Goal: Navigation & Orientation: Find specific page/section

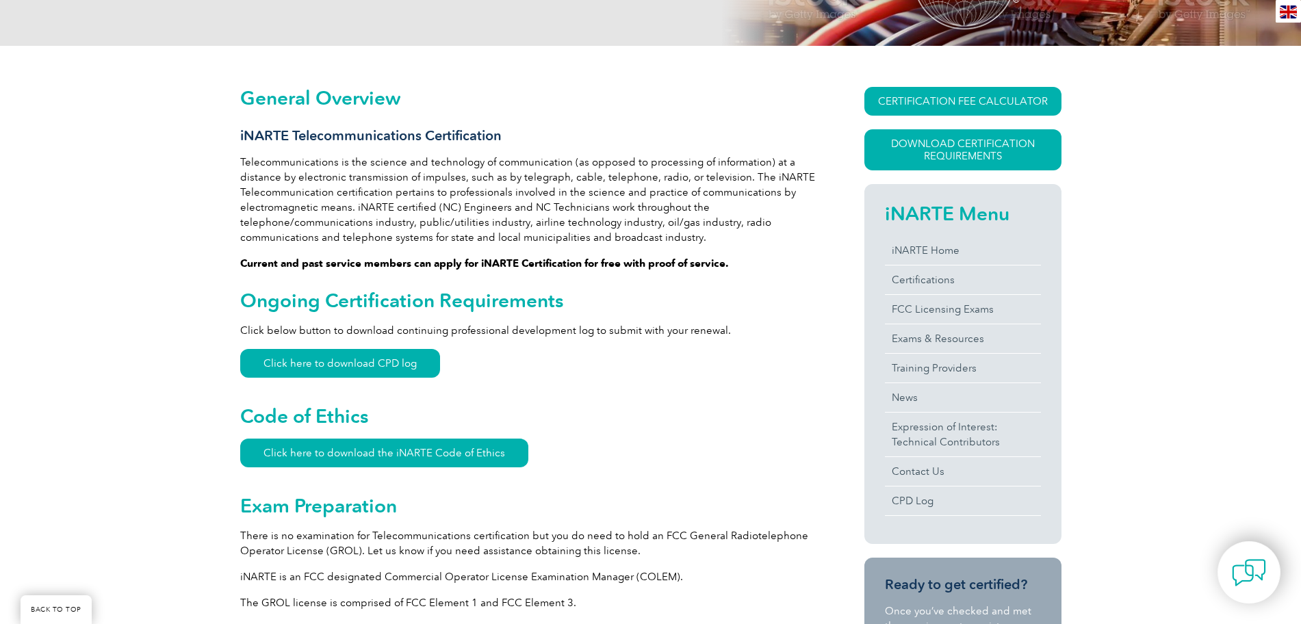
scroll to position [248, 0]
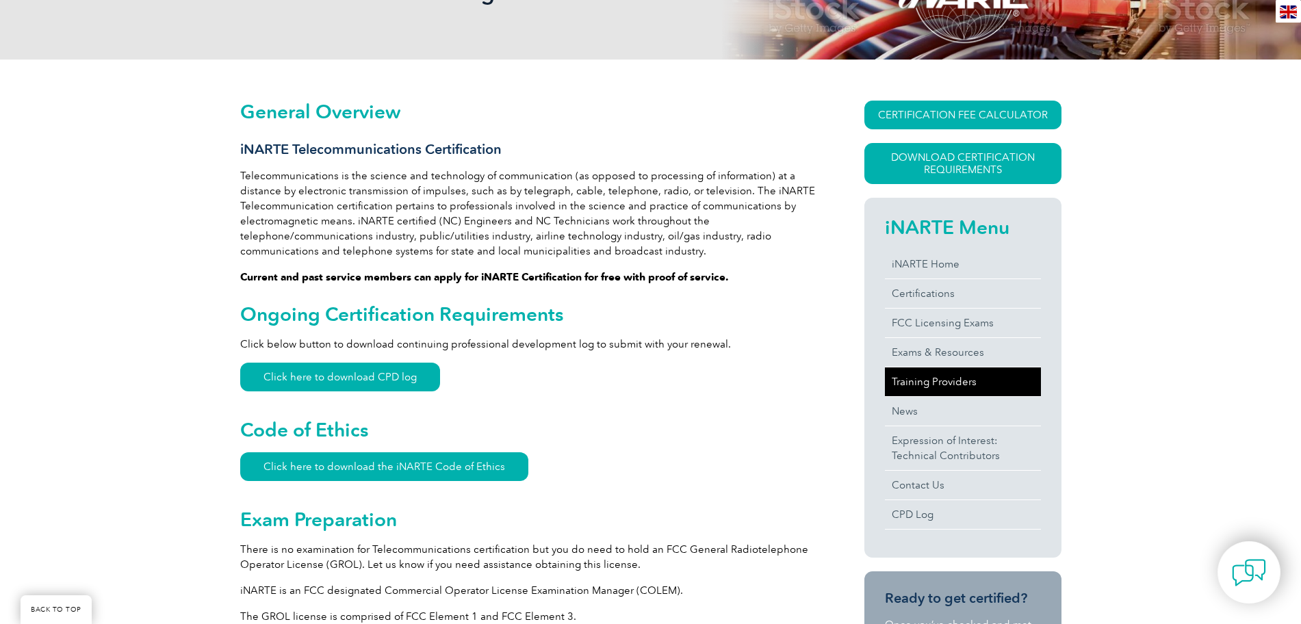
click at [987, 383] on link "Training Providers" at bounding box center [963, 382] width 156 height 29
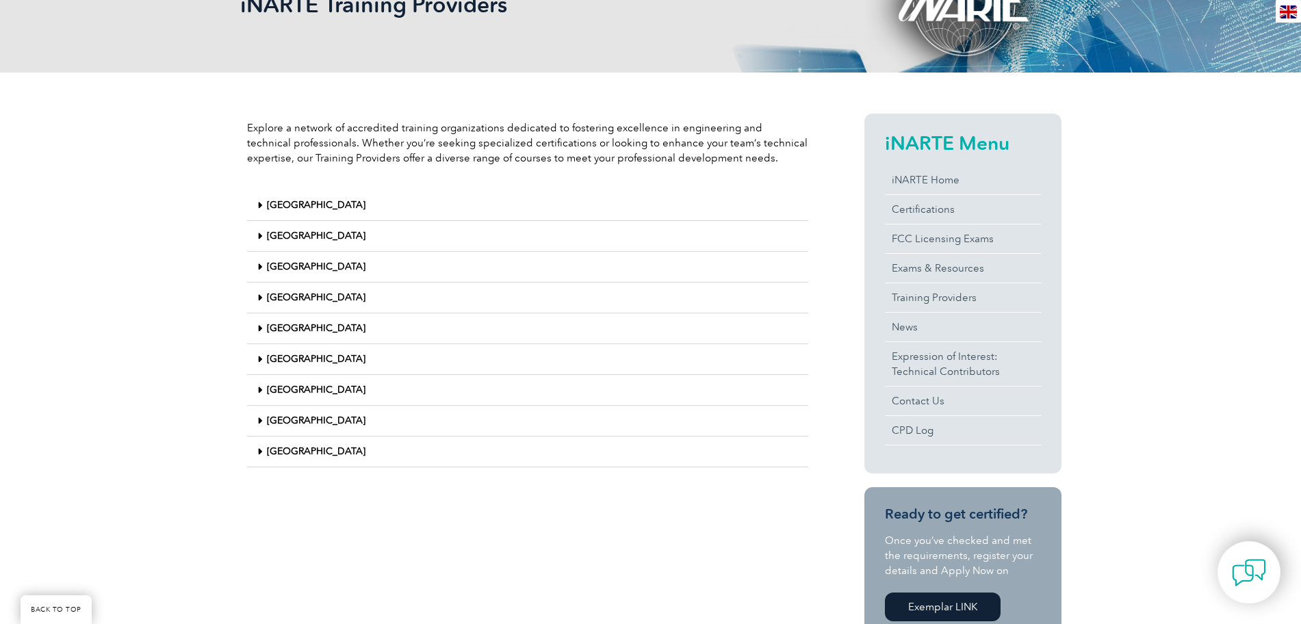
scroll to position [241, 0]
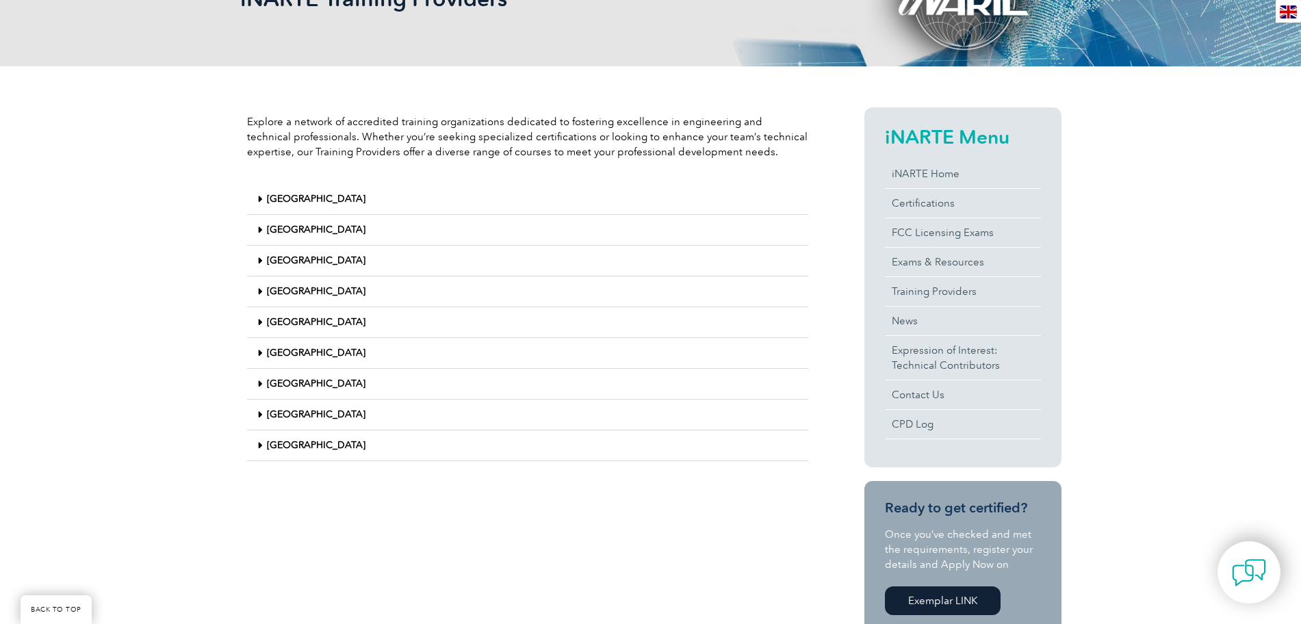
click at [259, 445] on icon at bounding box center [259, 446] width 5 height 10
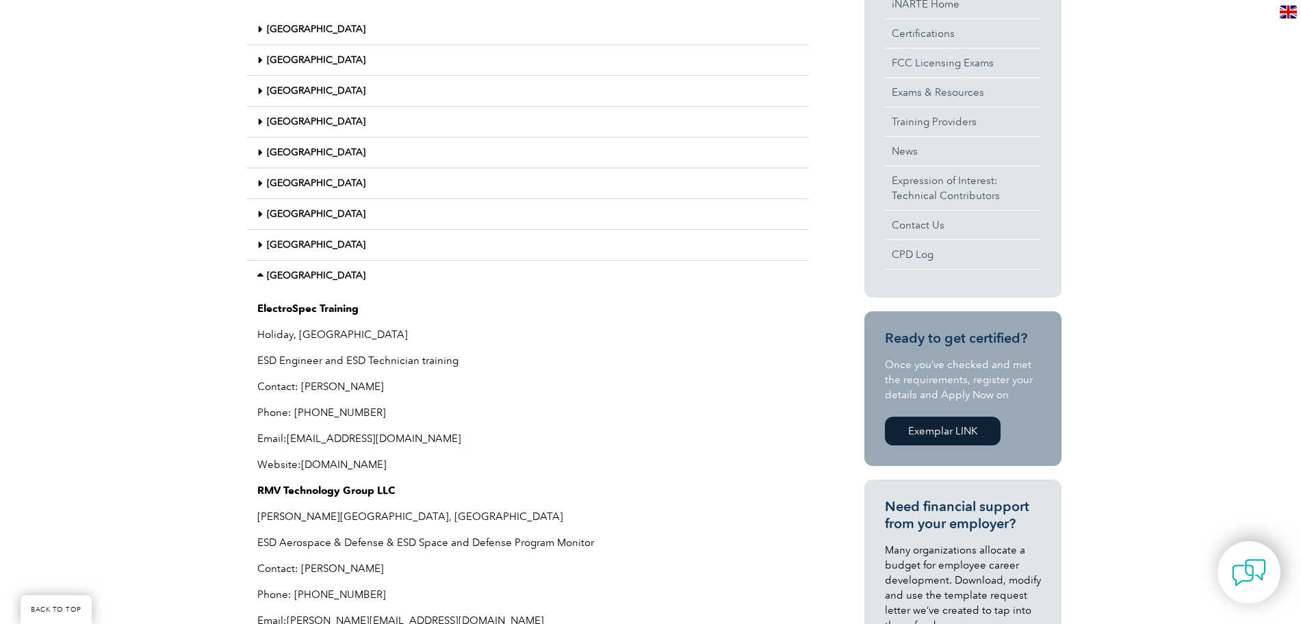
scroll to position [392, 0]
